Goal: Communication & Community: Answer question/provide support

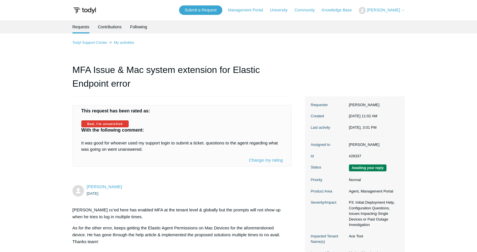
click at [272, 159] on link "Change my rating" at bounding box center [266, 160] width 34 height 5
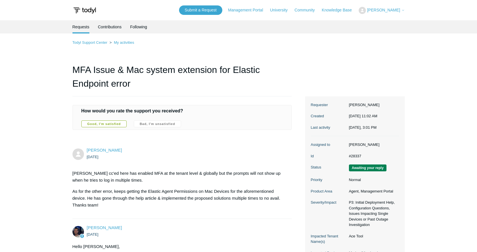
click at [110, 121] on label "Good, I'm satisfied" at bounding box center [104, 124] width 46 height 7
click at [0, 0] on input "Good, I'm satisfied" at bounding box center [0, 0] width 0 height 0
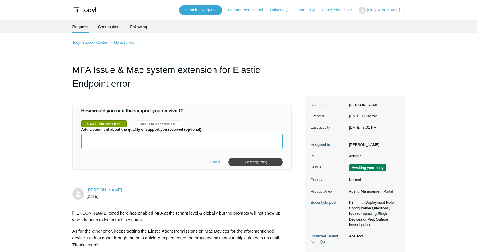
click at [137, 141] on textarea "Add a comment about the quality of support you received (optional):" at bounding box center [182, 141] width 202 height 15
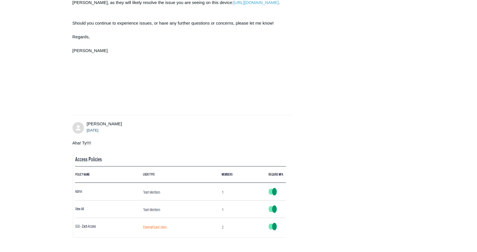
scroll to position [315, 0]
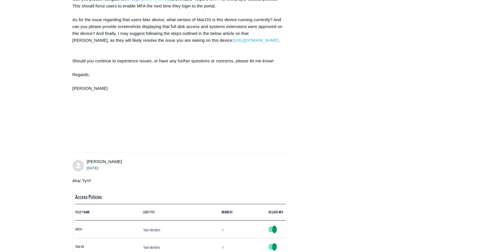
click at [96, 164] on span "Anthony Rabbito" at bounding box center [104, 161] width 35 height 5
copy span "Anthony"
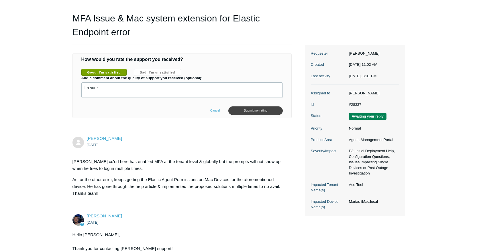
scroll to position [0, 0]
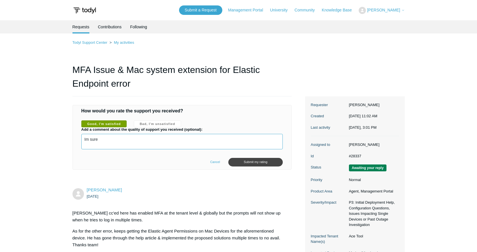
click at [170, 142] on textarea "Im sure" at bounding box center [182, 141] width 202 height 15
paste textarea "Anthony"
type textarea "Im sure Anthony was very satisfied."
click at [245, 159] on input "Submit my rating" at bounding box center [255, 162] width 54 height 9
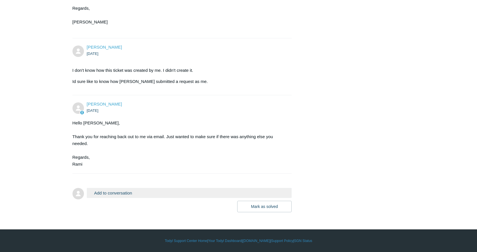
scroll to position [1181, 0]
click at [275, 207] on button "Mark as solved" at bounding box center [264, 206] width 54 height 11
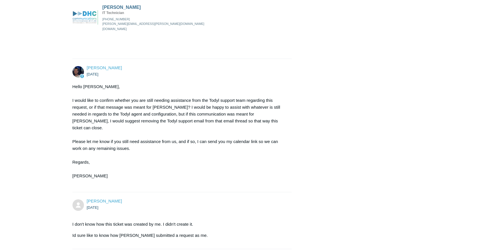
scroll to position [1202, 0]
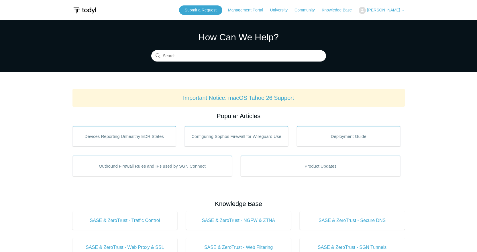
click at [260, 10] on link "Management Portal" at bounding box center [248, 10] width 41 height 6
click at [304, 10] on link "Community" at bounding box center [307, 10] width 26 height 6
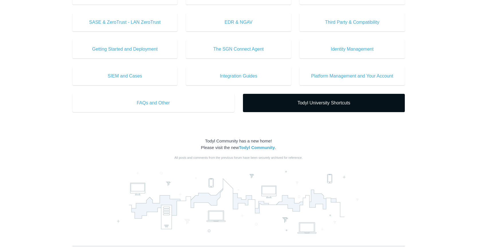
scroll to position [303, 0]
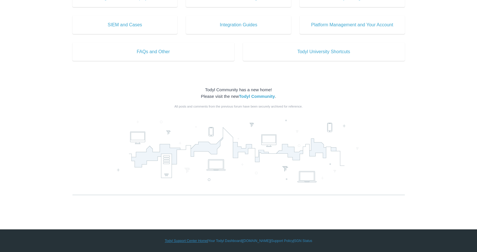
click at [188, 240] on link "Todyl Support Center Home" at bounding box center [186, 240] width 42 height 5
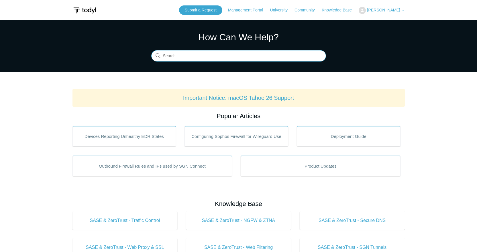
click at [221, 54] on input "Search" at bounding box center [238, 55] width 175 height 11
click at [208, 9] on link "Submit a Request" at bounding box center [200, 9] width 43 height 9
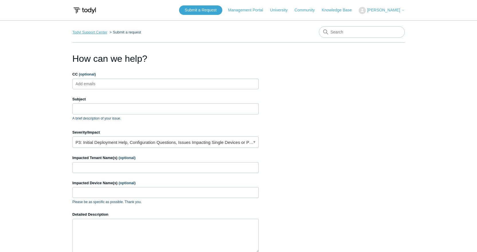
click at [98, 34] on link "Todyl Support Center" at bounding box center [89, 32] width 35 height 4
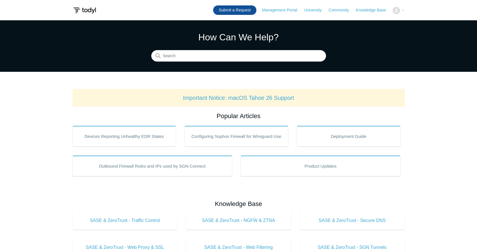
click at [224, 7] on link "Submit a Request" at bounding box center [234, 9] width 43 height 9
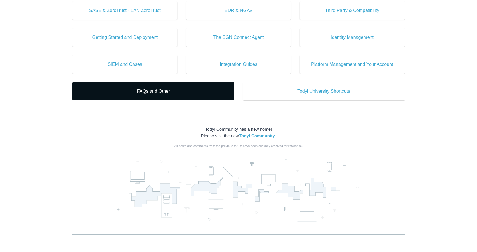
scroll to position [303, 0]
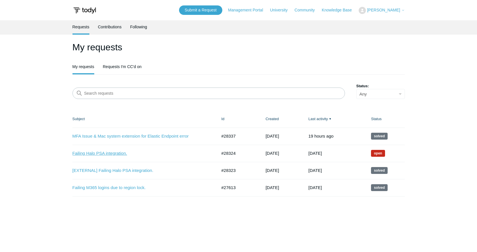
click at [116, 153] on link "Failing Halo PSA integration." at bounding box center [140, 153] width 136 height 7
click at [135, 168] on link "[EXTERNAL] Failing Halo PSA integration." at bounding box center [140, 170] width 136 height 7
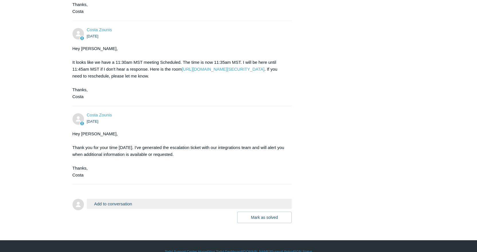
scroll to position [519, 0]
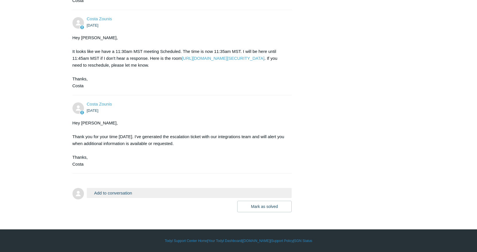
click at [149, 191] on button "Add to conversation" at bounding box center [189, 193] width 205 height 10
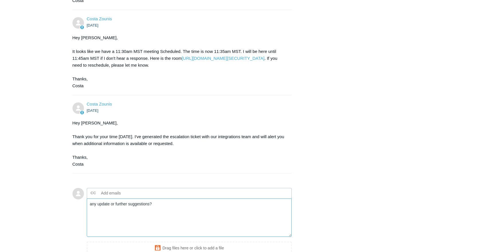
click at [88, 204] on textarea "any update or further suggestions?" at bounding box center [189, 218] width 205 height 39
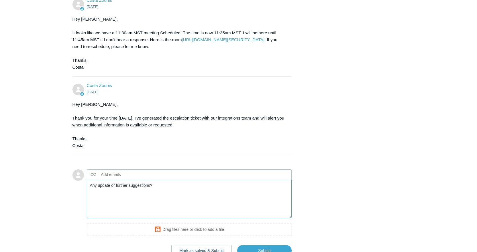
scroll to position [576, 0]
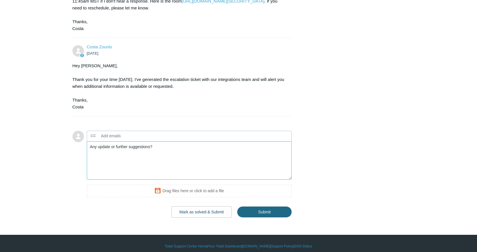
type textarea "Any update or further suggestions?"
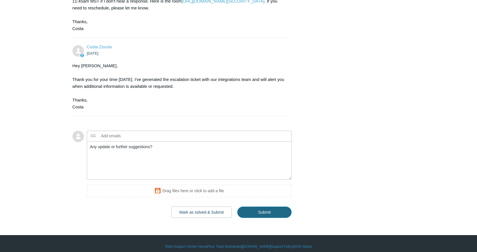
click at [266, 216] on input "Submit" at bounding box center [264, 212] width 54 height 11
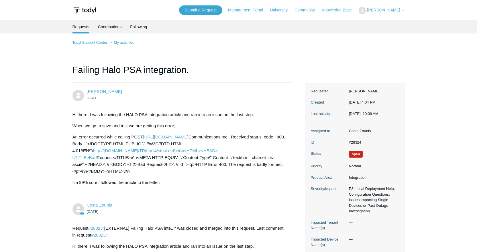
click at [99, 43] on link "Todyl Support Center" at bounding box center [89, 42] width 35 height 4
click at [78, 27] on li "Requests" at bounding box center [80, 26] width 17 height 13
click at [105, 28] on link "Contributions" at bounding box center [110, 26] width 24 height 12
click at [104, 29] on link "Contributions" at bounding box center [110, 26] width 24 height 12
